Goal: Information Seeking & Learning: Learn about a topic

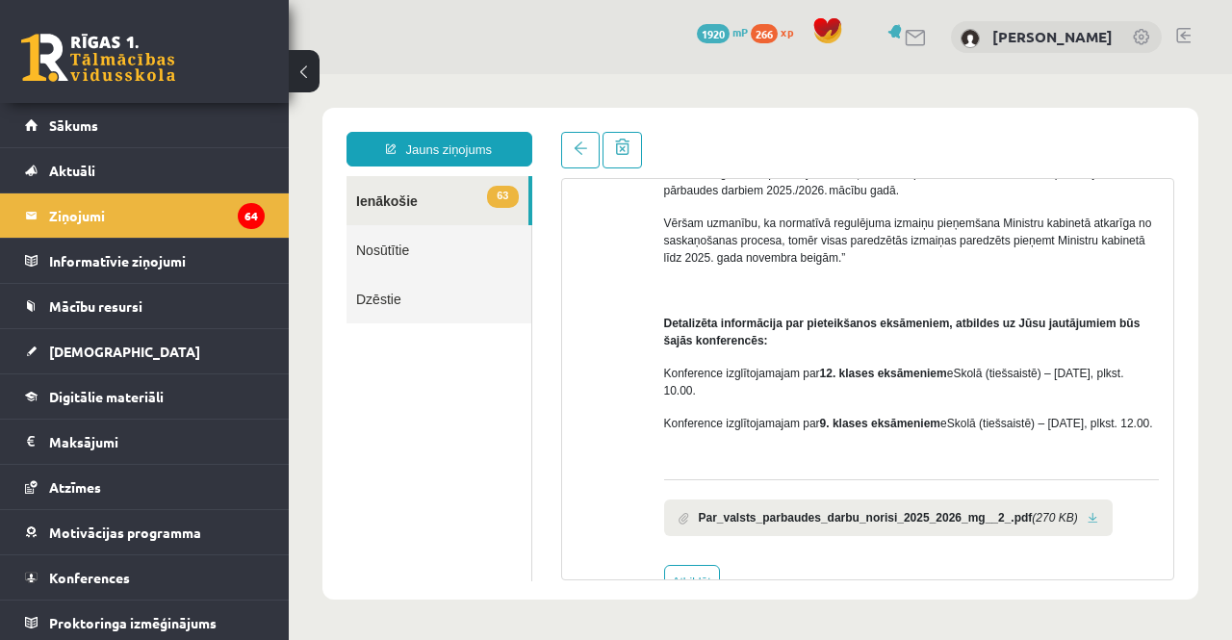
click at [378, 200] on link "63 Ienākošie" at bounding box center [437, 200] width 182 height 49
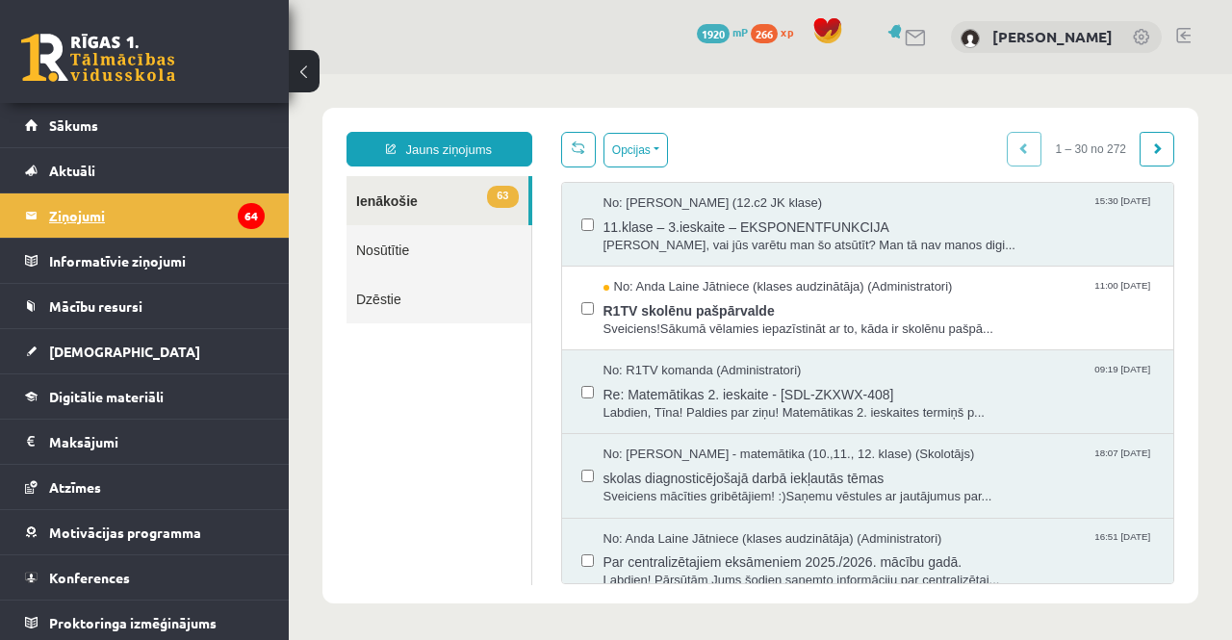
click at [116, 220] on legend "Ziņojumi 64" at bounding box center [157, 215] width 216 height 44
click at [125, 132] on link "Sākums" at bounding box center [145, 125] width 240 height 44
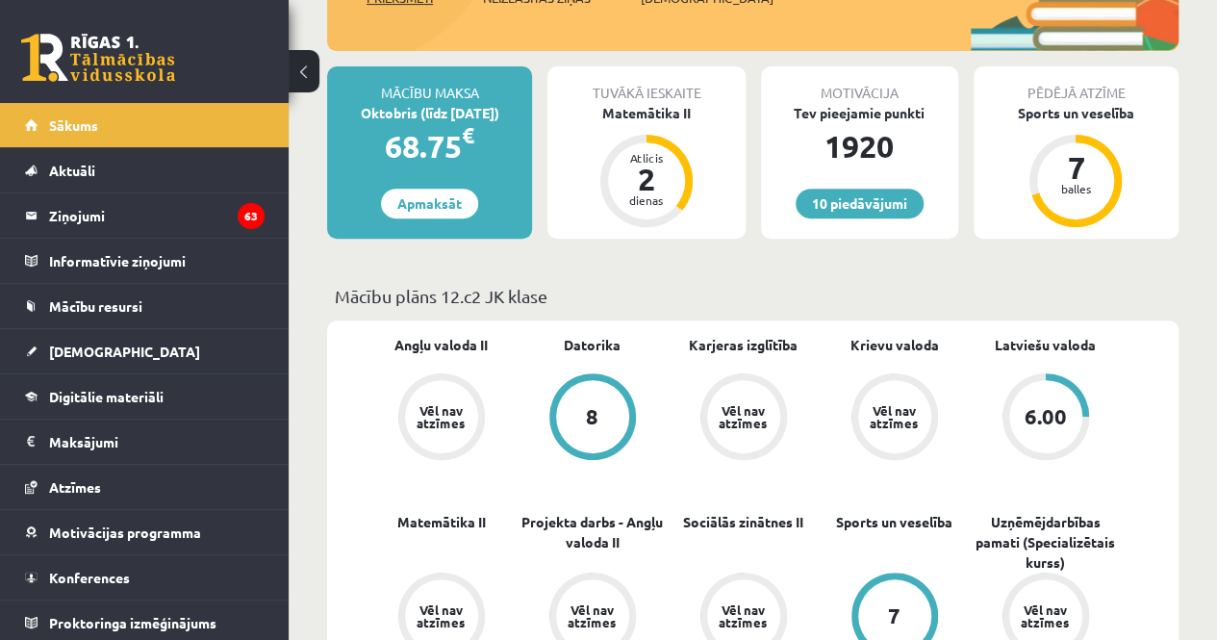
scroll to position [319, 0]
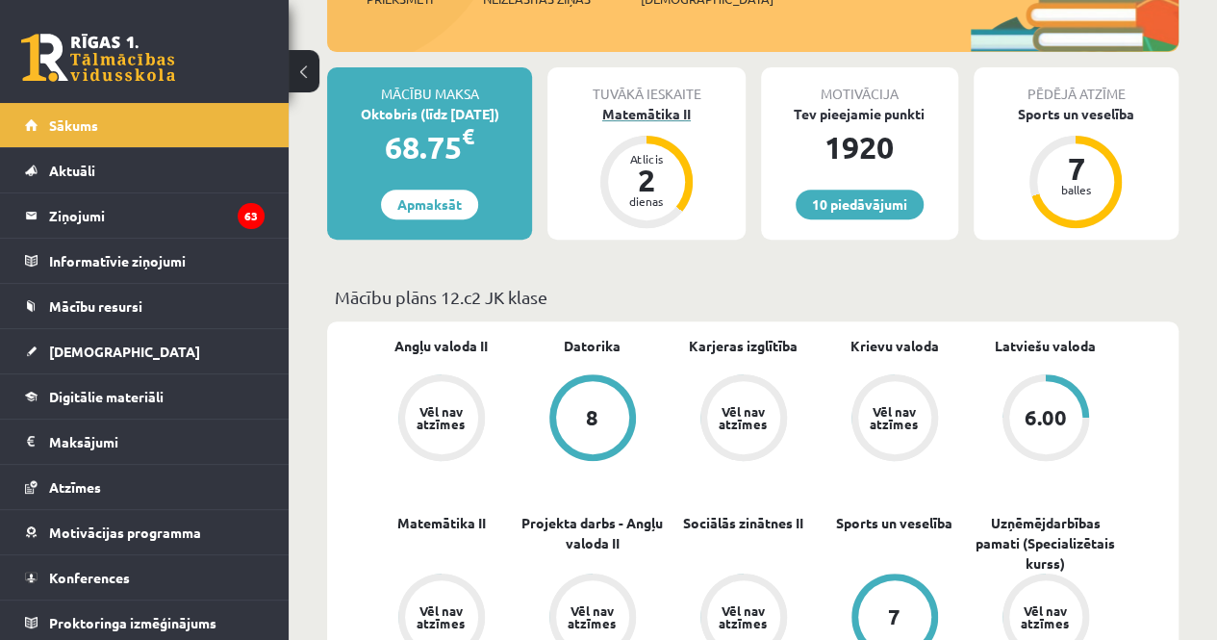
click at [616, 115] on div "Matemātika II" at bounding box center [646, 114] width 197 height 20
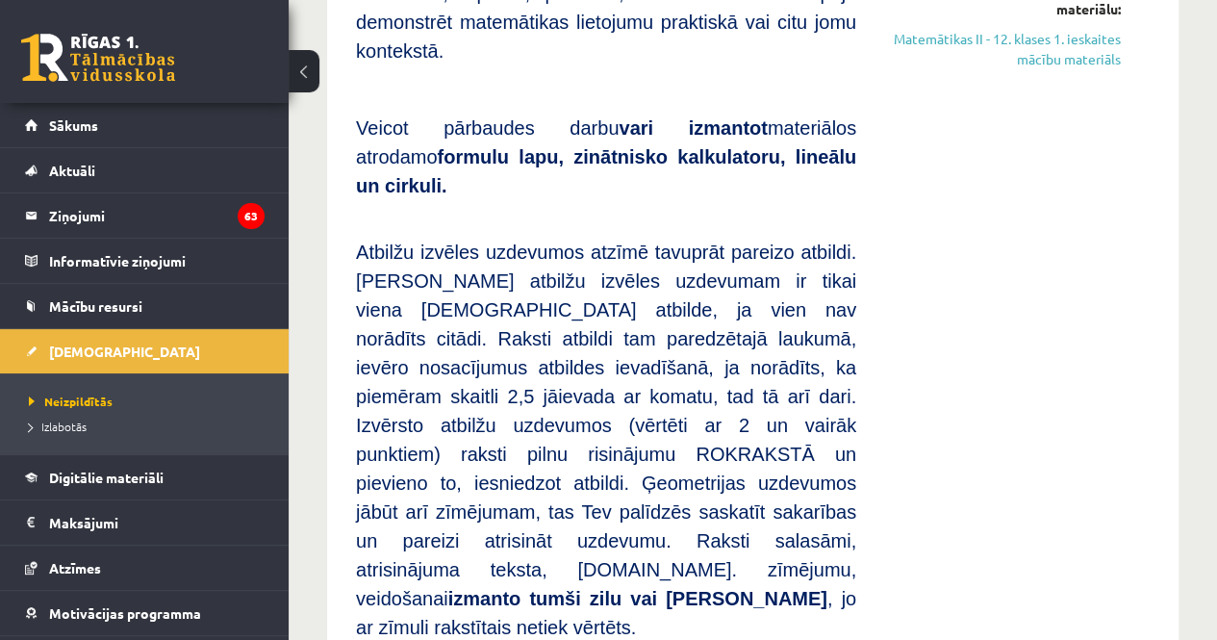
scroll to position [1014, 0]
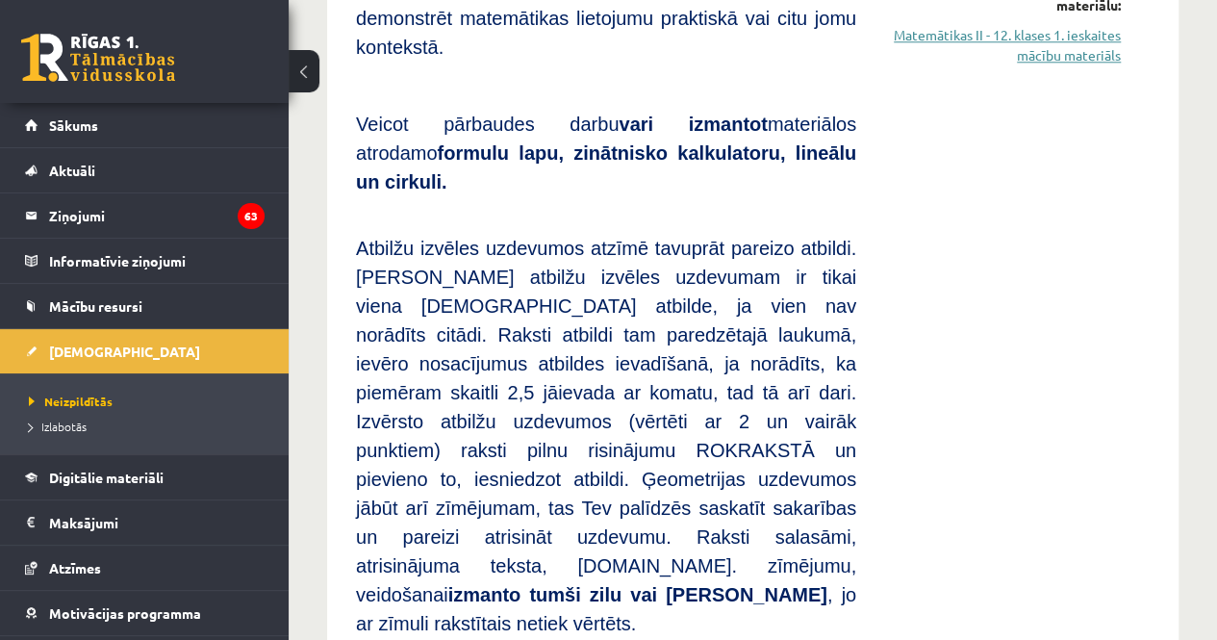
click at [916, 25] on link "Matemātikas II - 12. klases 1. ieskaites mācību materiāls" at bounding box center [1003, 45] width 236 height 40
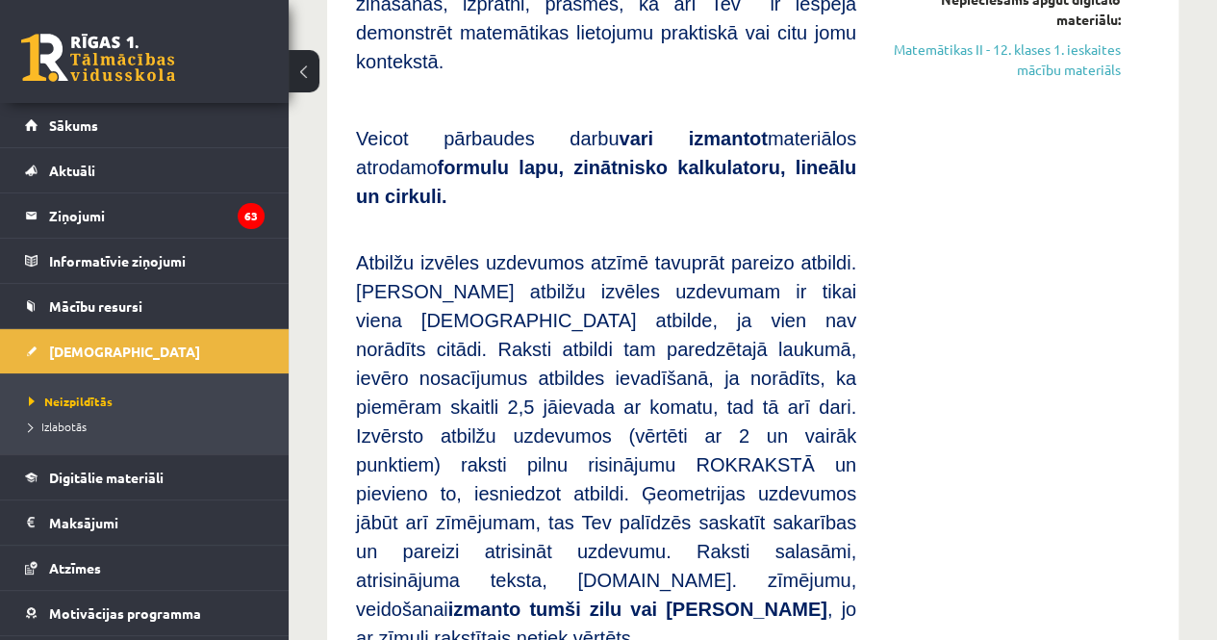
scroll to position [997, 0]
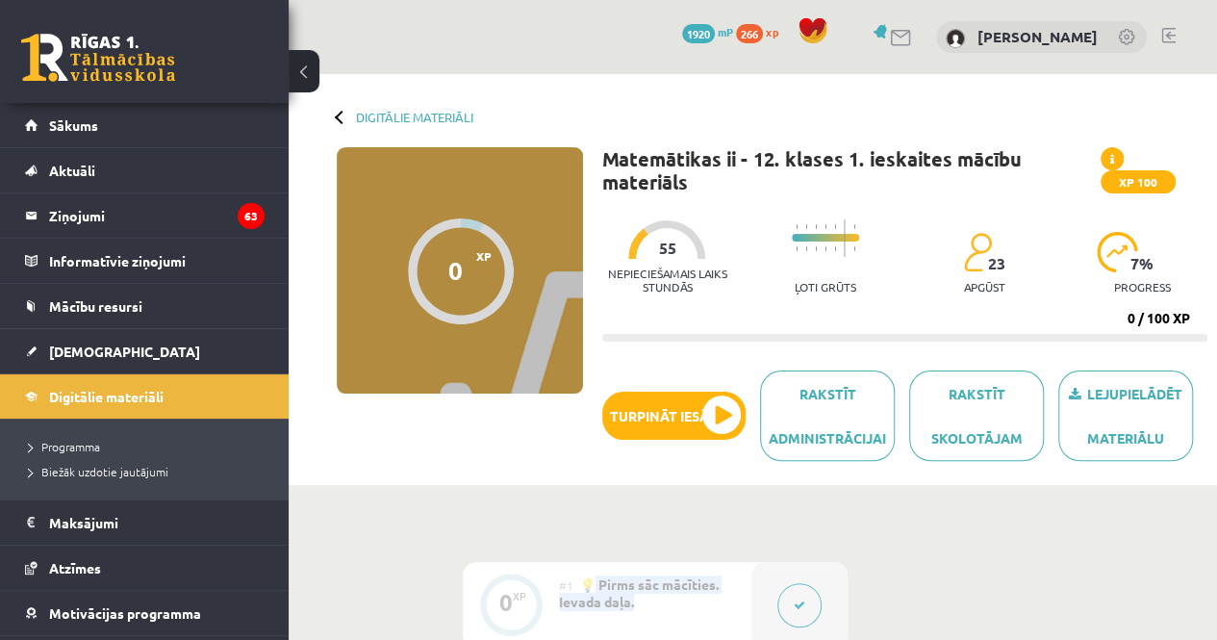
scroll to position [10, 0]
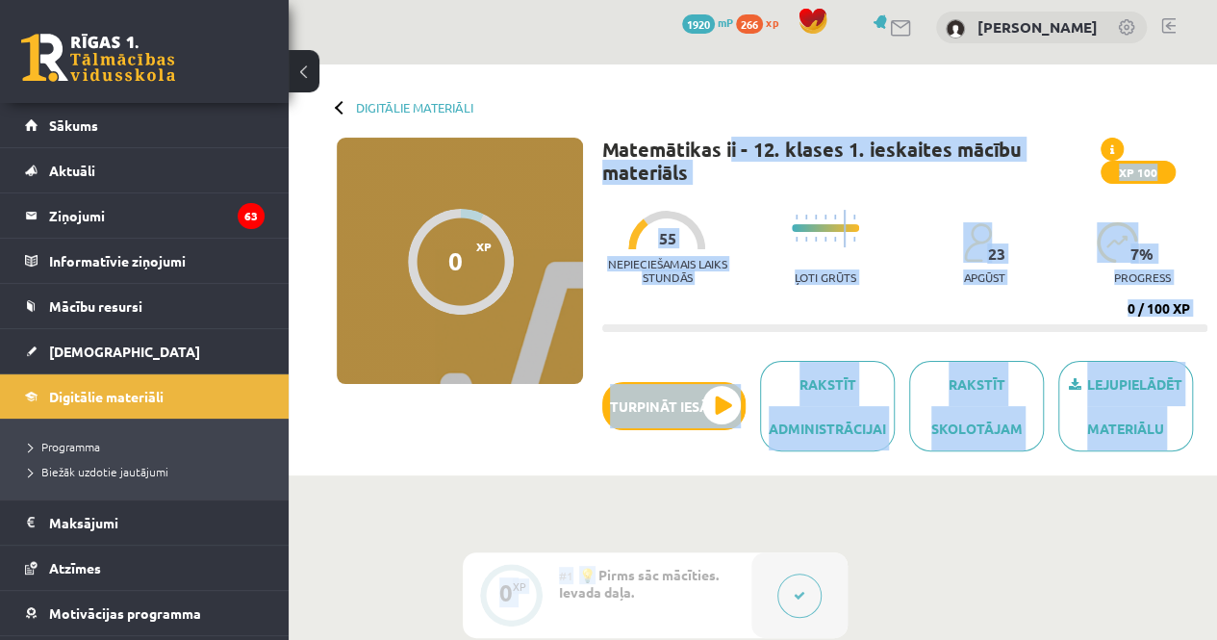
drag, startPoint x: 693, startPoint y: 555, endPoint x: 745, endPoint y: 137, distance: 421.8
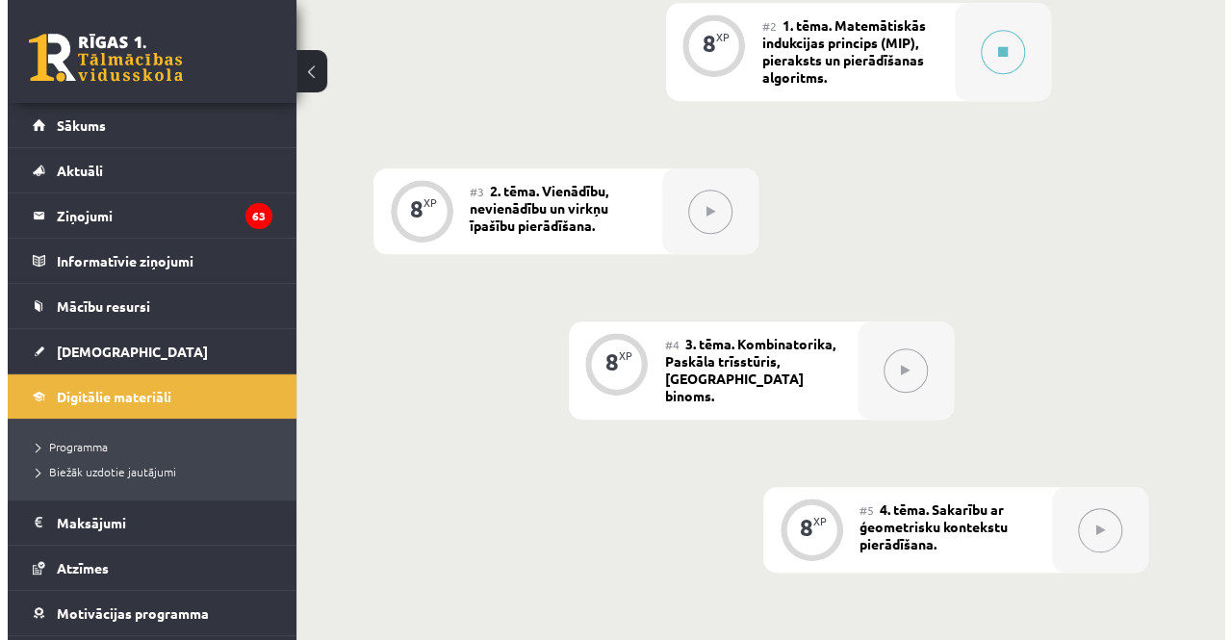
scroll to position [716, 0]
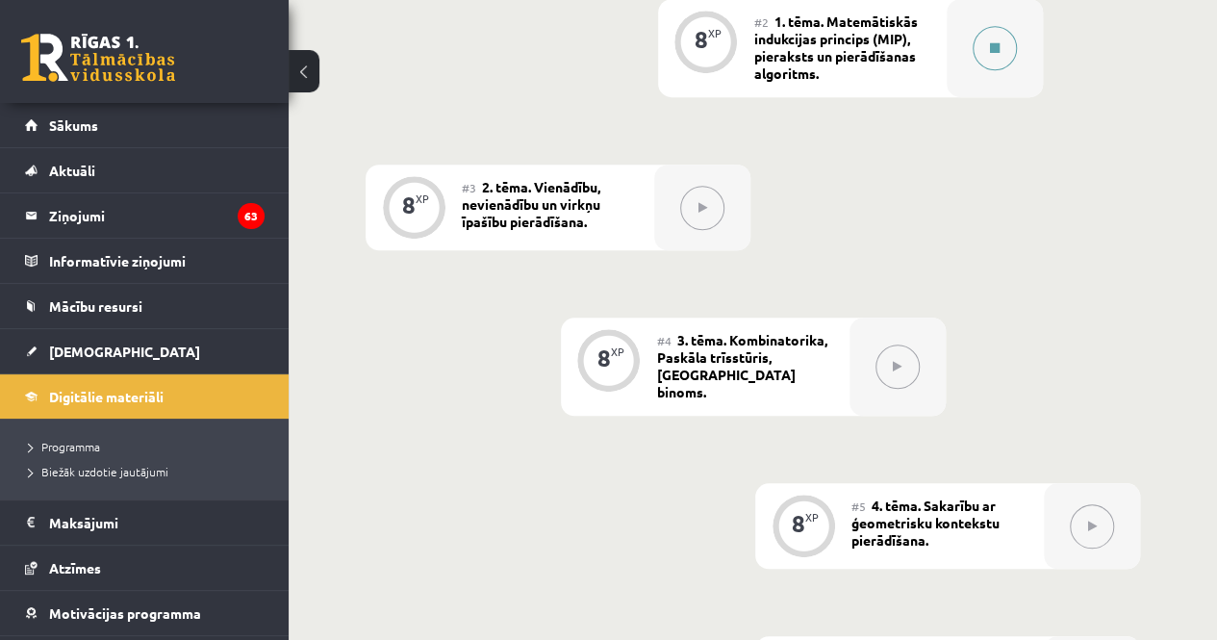
click at [985, 47] on button at bounding box center [995, 48] width 44 height 44
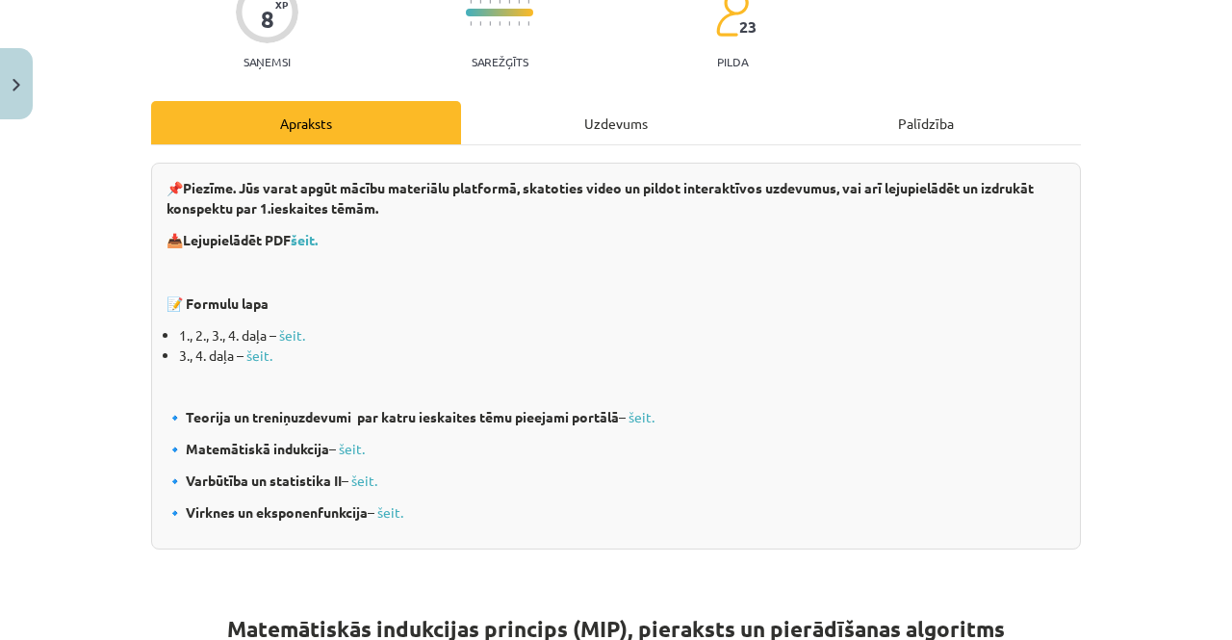
scroll to position [214, 0]
click at [562, 126] on div "Uzdevums" at bounding box center [616, 121] width 310 height 43
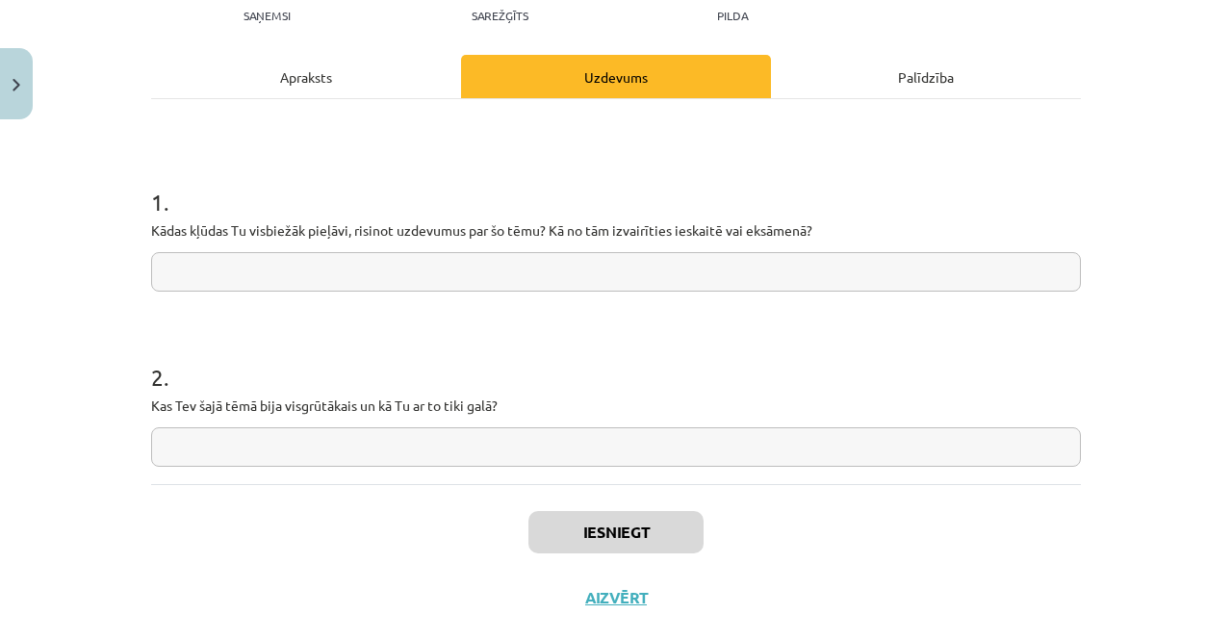
scroll to position [260, 0]
click at [375, 89] on div "Apraksts" at bounding box center [306, 75] width 310 height 43
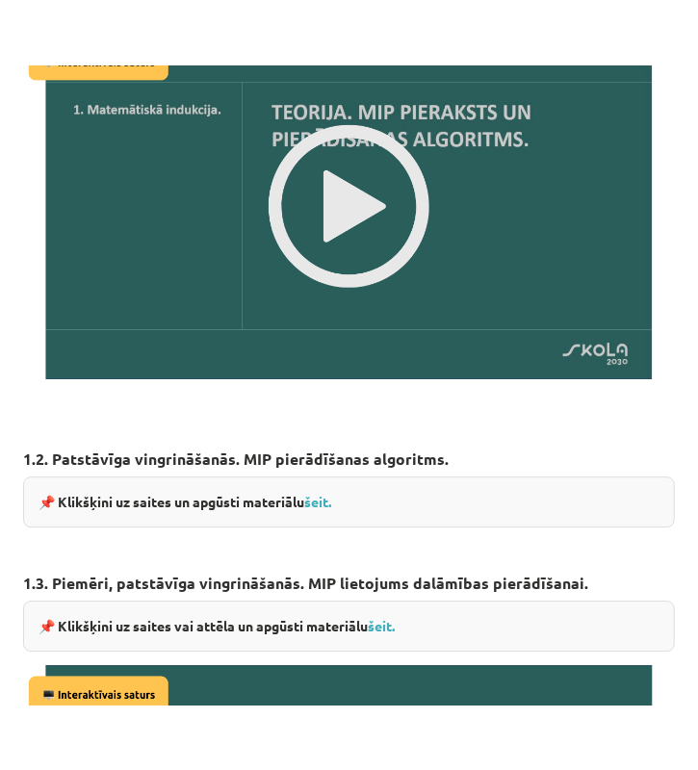
scroll to position [1409, 0]
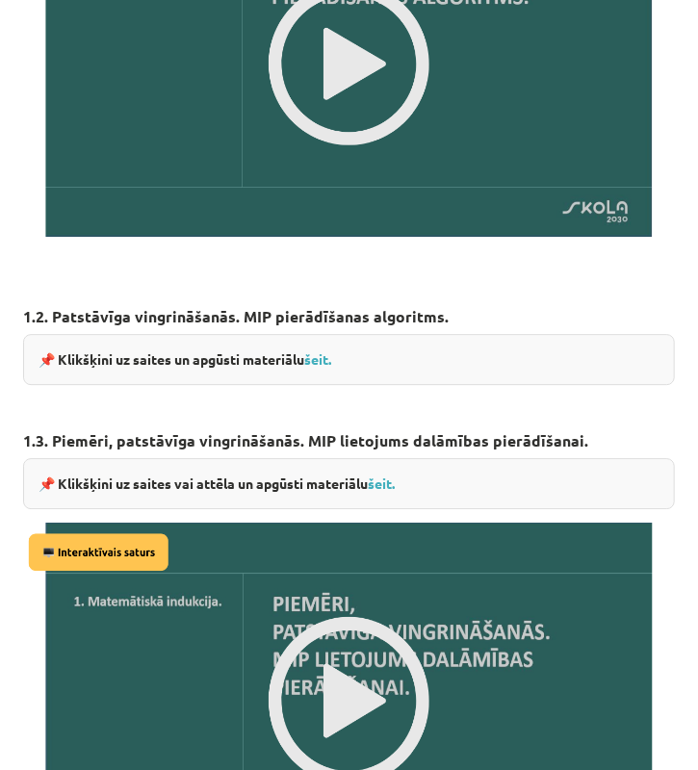
click at [429, 548] on img at bounding box center [349, 700] width 652 height 383
